Goal: Complete application form

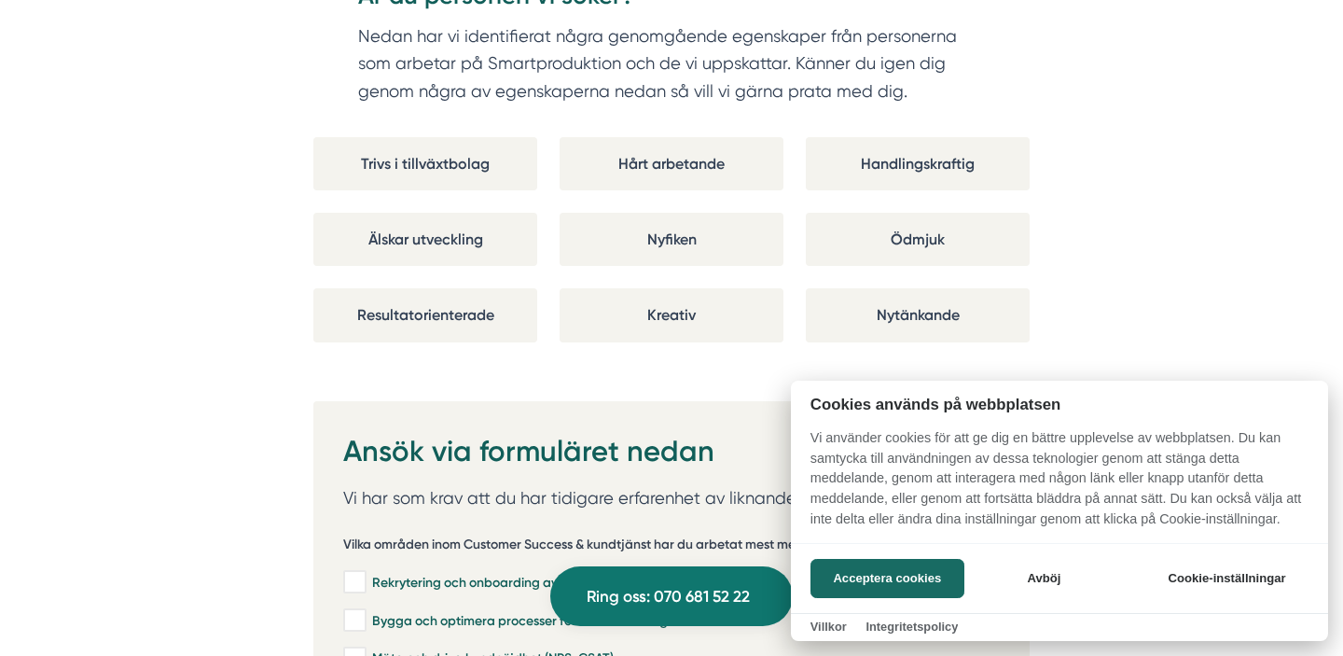
scroll to position [3443, 0]
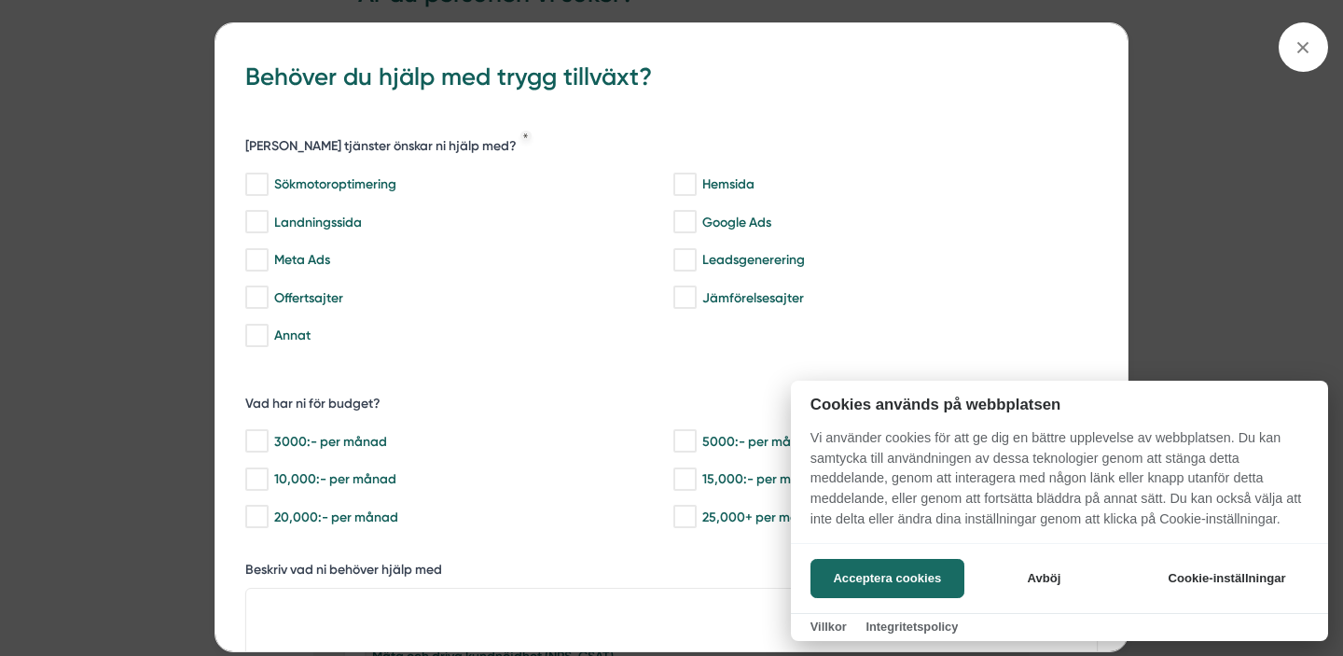
click at [1300, 46] on div at bounding box center [671, 328] width 1343 height 656
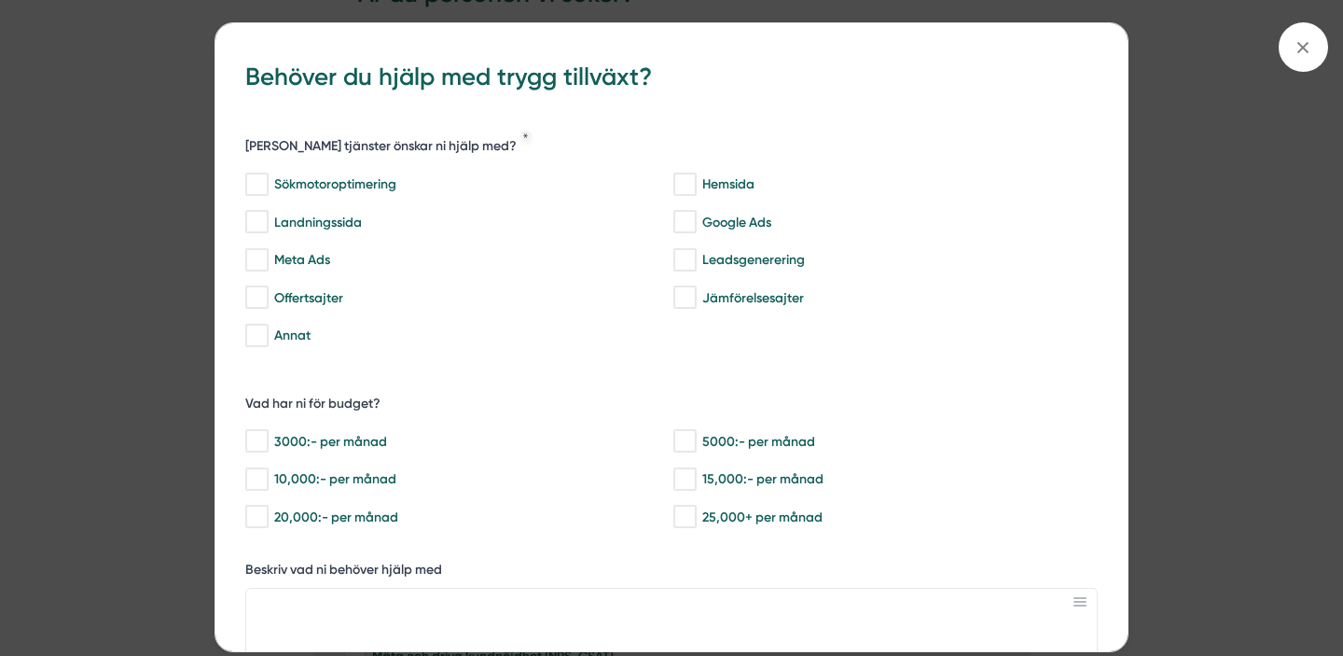
click at [1300, 46] on icon at bounding box center [1303, 47] width 21 height 21
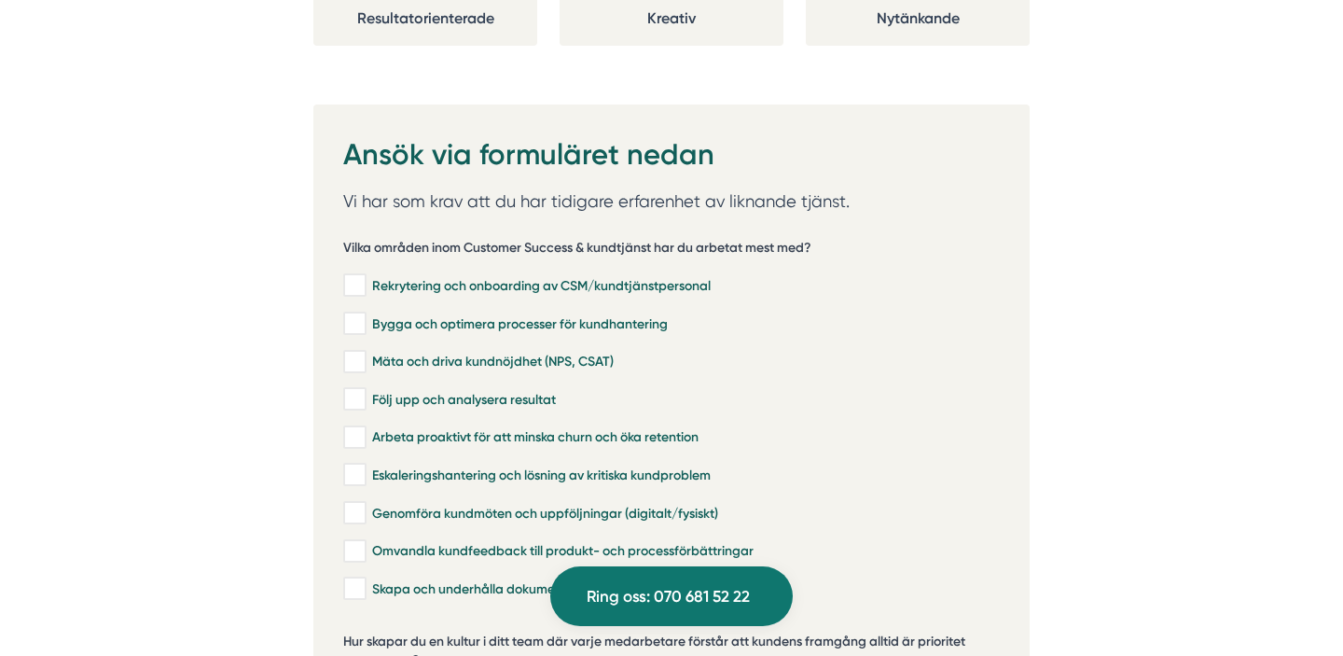
scroll to position [3746, 0]
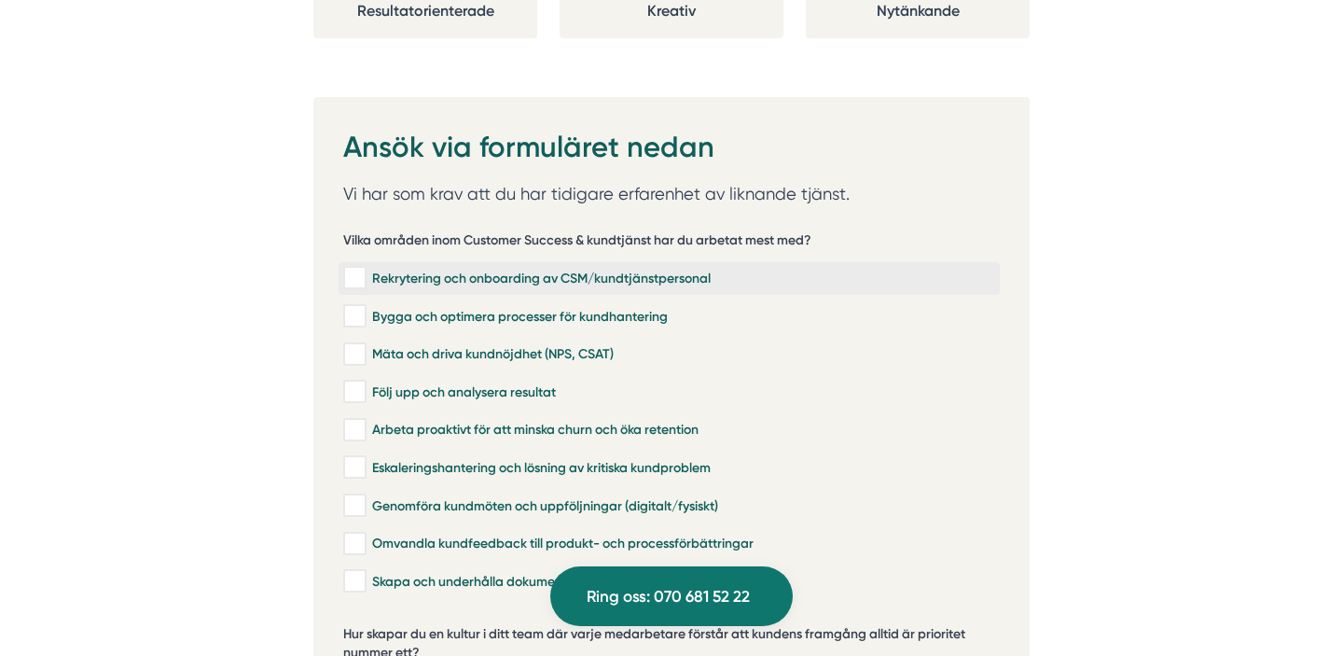
click at [356, 269] on input "Rekrytering och onboarding av CSM/kundtjänstpersonal" at bounding box center [353, 278] width 21 height 19
click at [355, 269] on input "Rekrytering och onboarding av CSM/kundtjänstpersonal" at bounding box center [353, 278] width 21 height 19
checkbox input "false"
click at [353, 307] on input "Bygga och optimera processer för kundhantering" at bounding box center [353, 316] width 21 height 19
checkbox input "true"
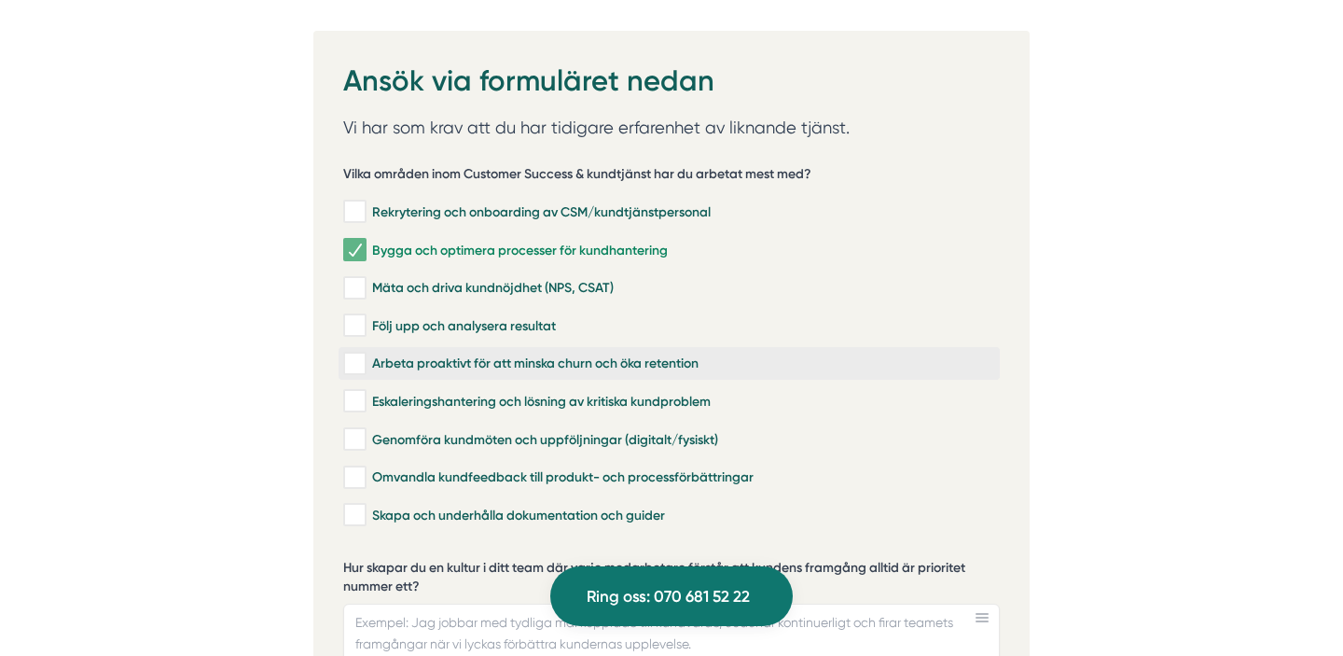
scroll to position [3816, 0]
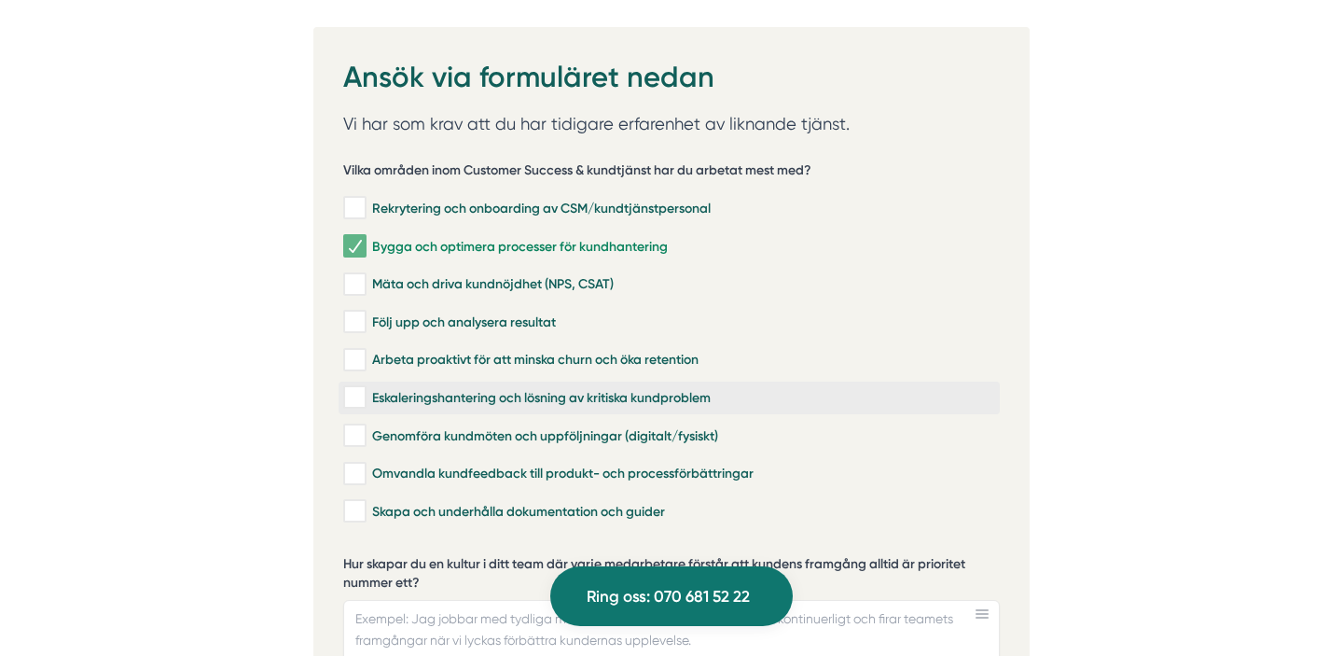
click at [355, 388] on input "Eskaleringshantering och lösning av kritiska kundproblem" at bounding box center [353, 397] width 21 height 19
checkbox input "true"
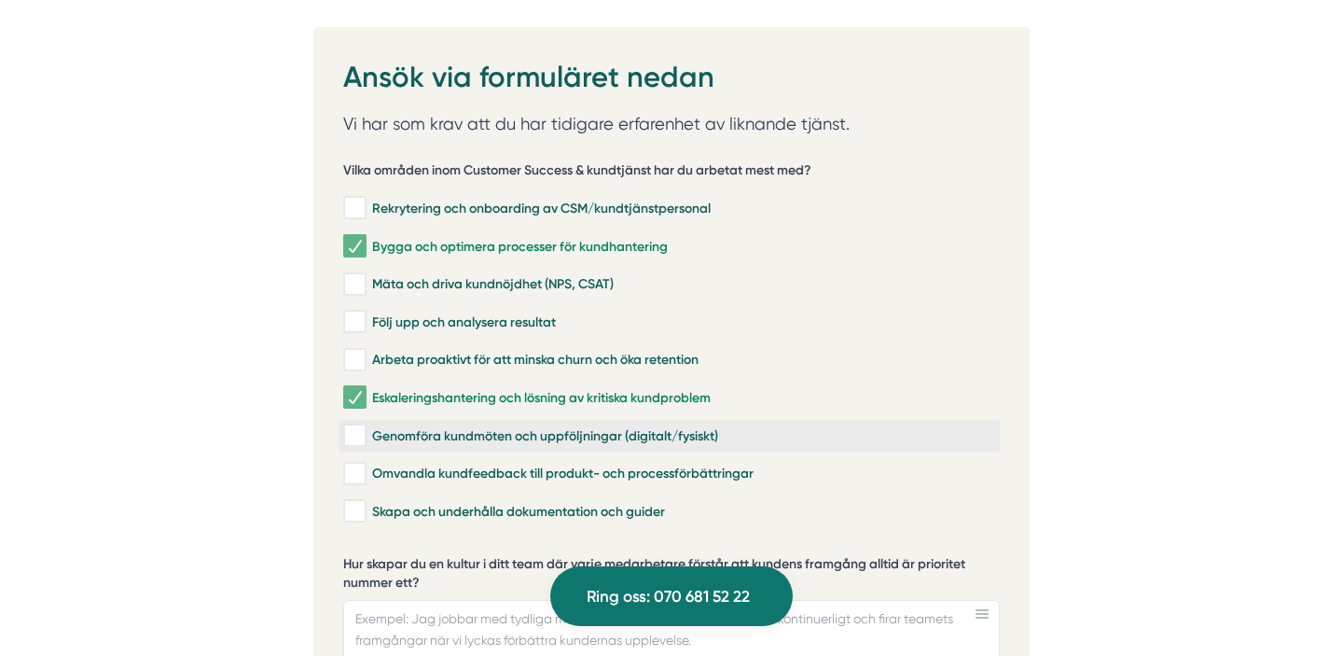
click at [353, 426] on input "Genomföra kundmöten och uppföljningar (digitalt/fysiskt)" at bounding box center [353, 435] width 21 height 19
checkbox input "true"
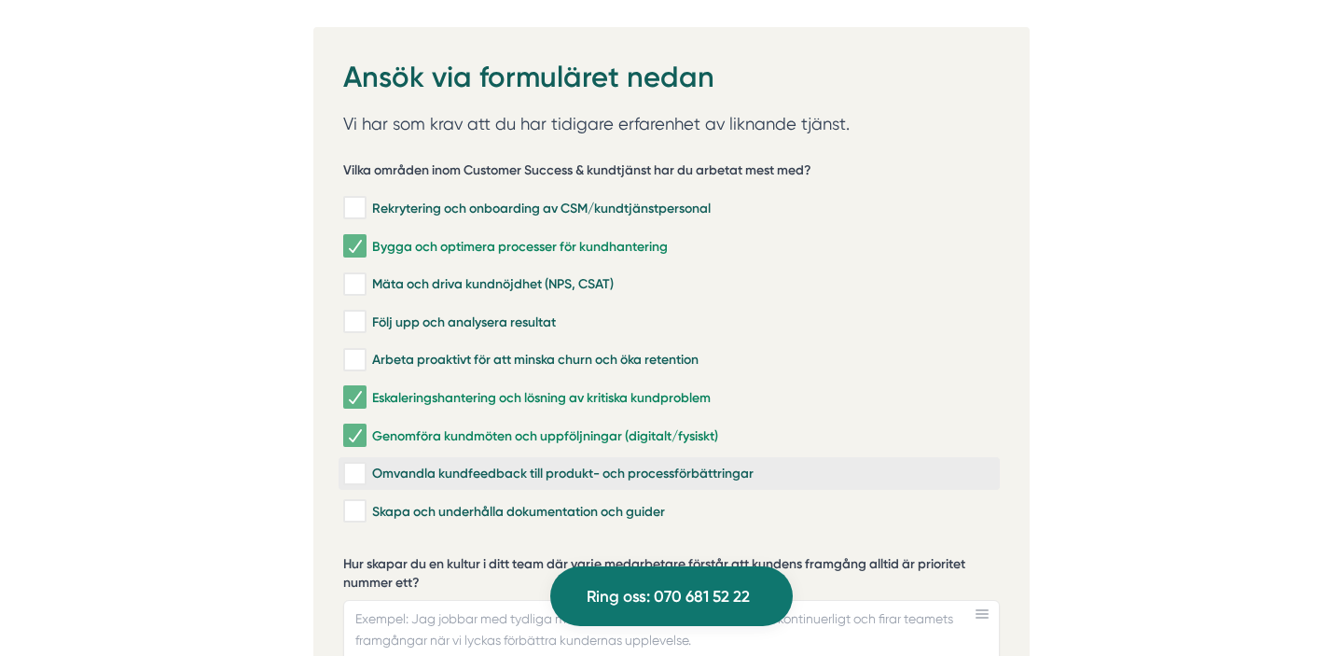
click at [353, 464] on input "Omvandla kundfeedback till produkt- och processförbättringar" at bounding box center [353, 473] width 21 height 19
checkbox input "true"
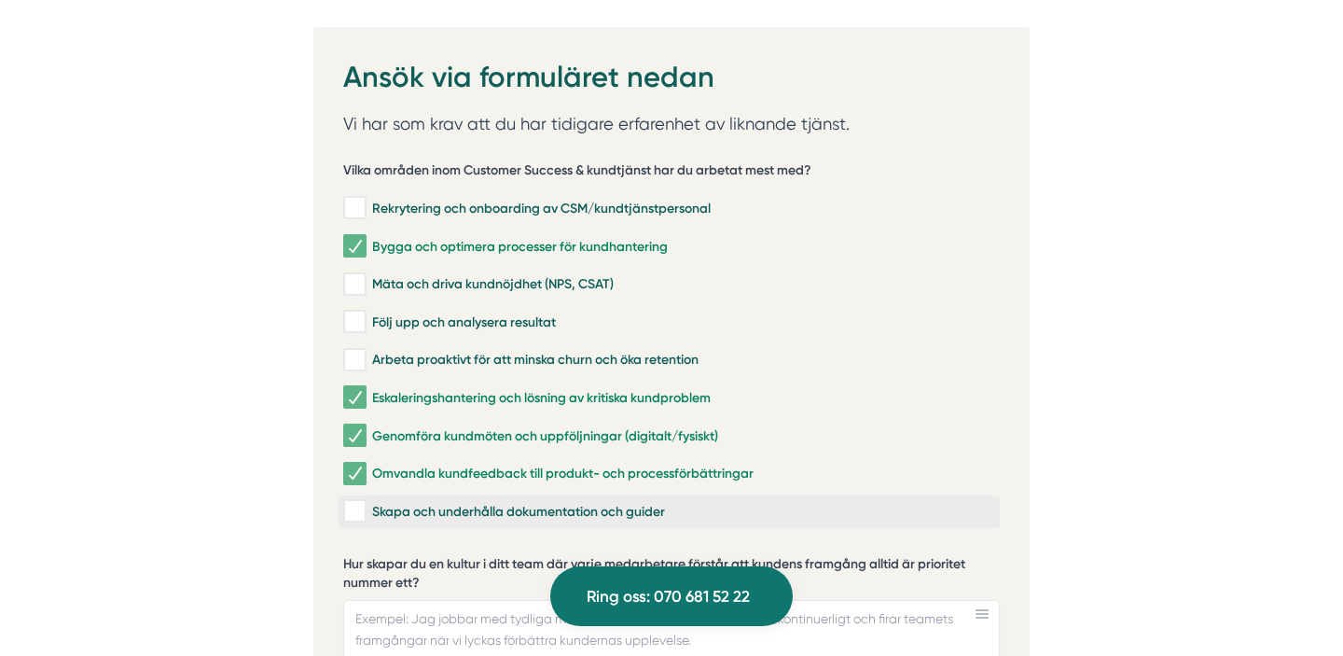
click at [353, 502] on input "Skapa och underhålla dokumentation och guider" at bounding box center [353, 511] width 21 height 19
checkbox input "true"
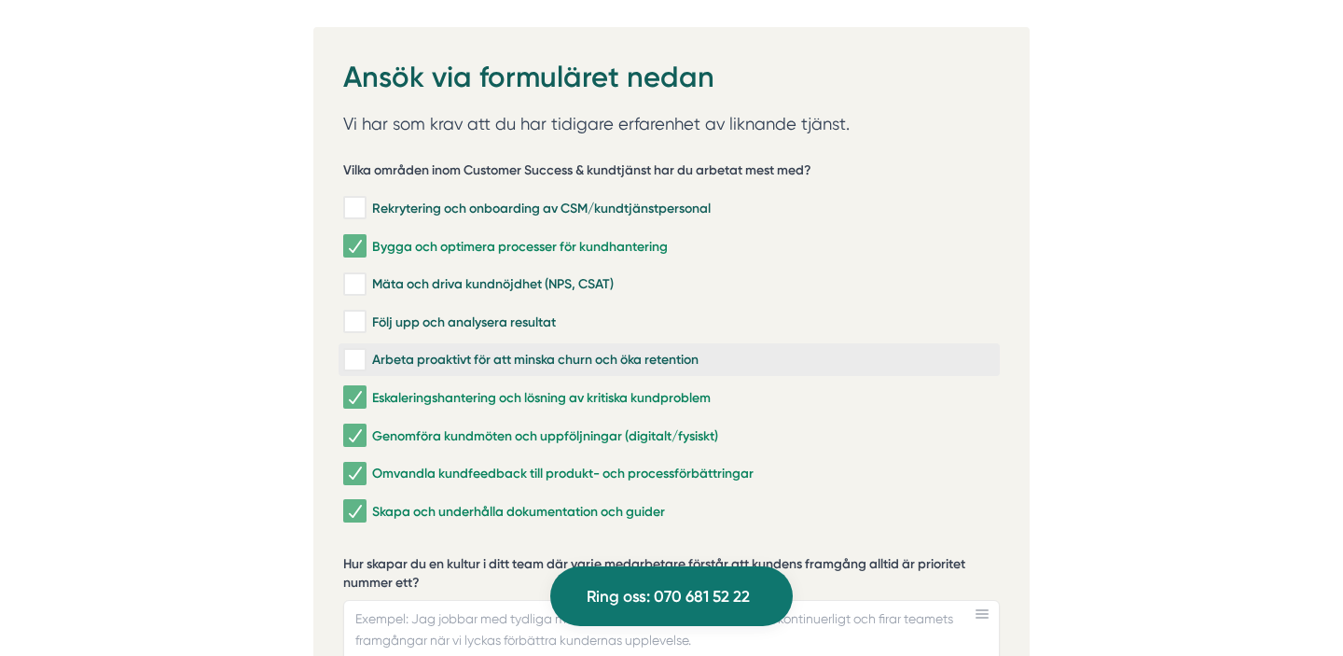
click at [353, 351] on input "Arbeta proaktivt för att minska churn och öka retention" at bounding box center [353, 360] width 21 height 19
checkbox input "true"
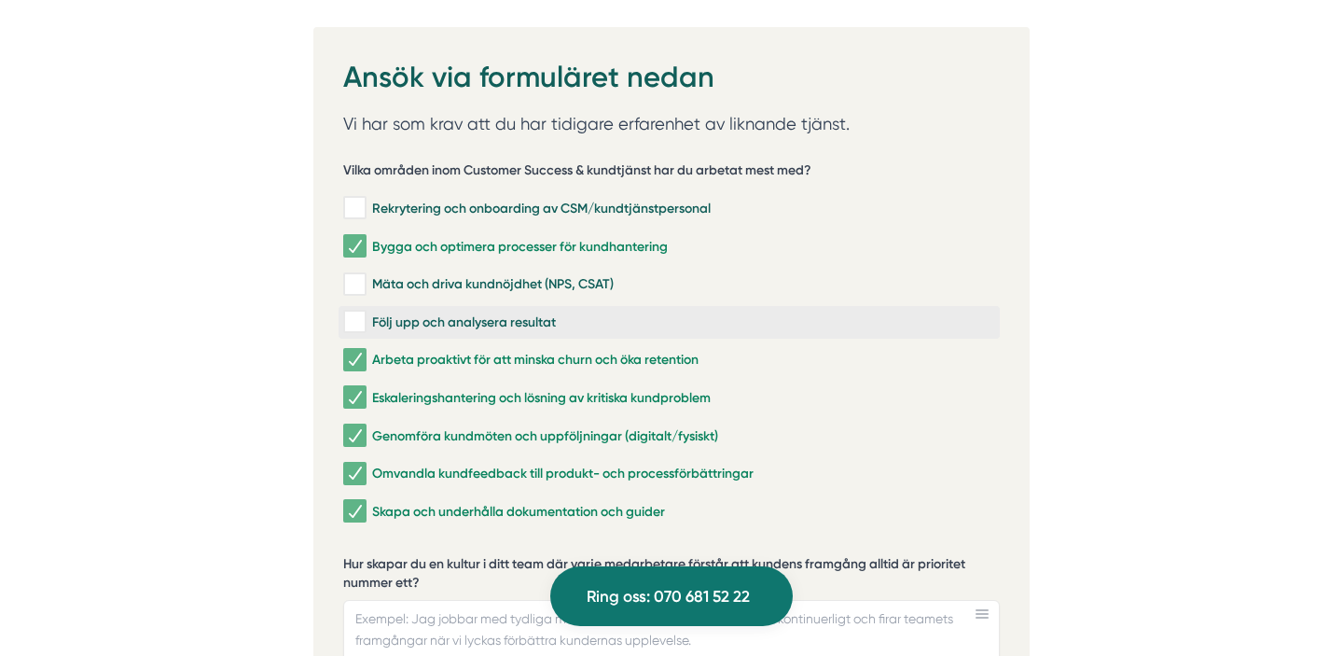
click at [356, 312] on input "Följ upp och analysera resultat" at bounding box center [353, 321] width 21 height 19
checkbox input "true"
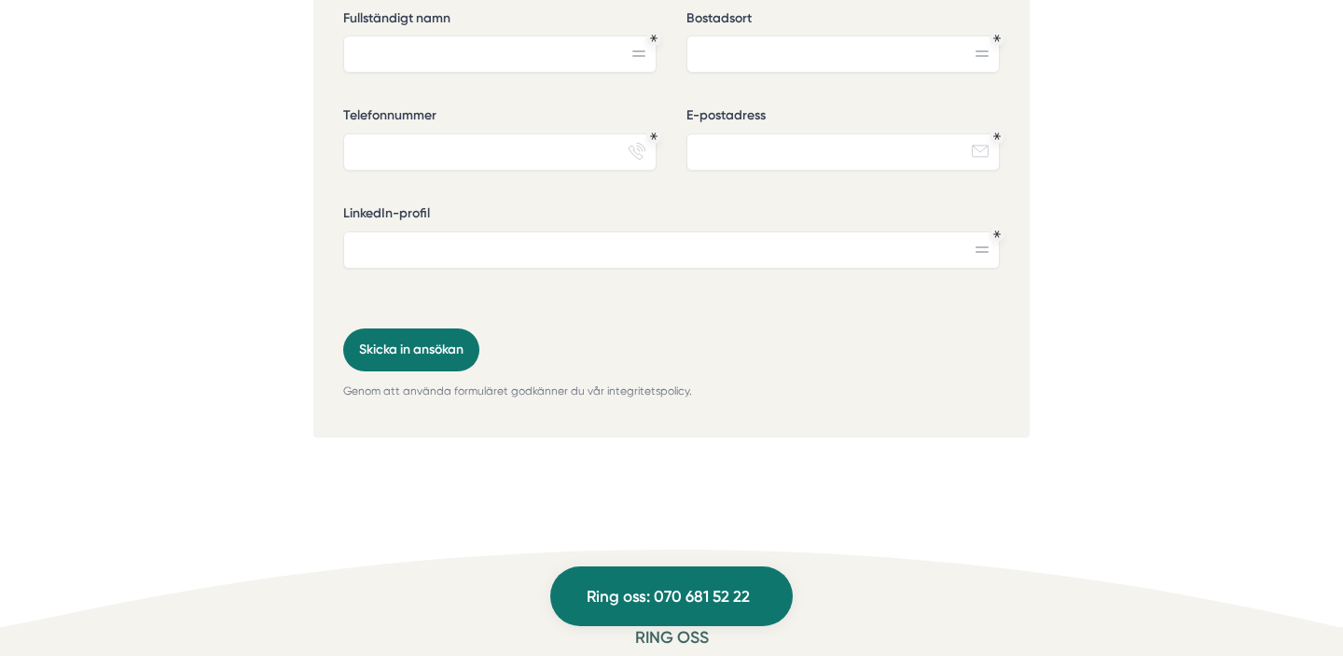
scroll to position [4841, 0]
